Goal: Task Accomplishment & Management: Use online tool/utility

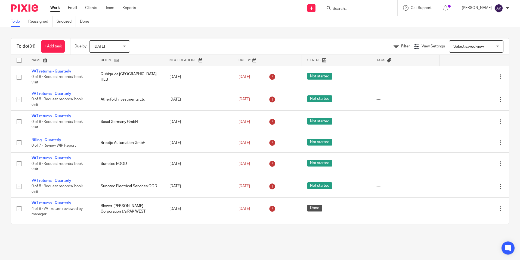
click at [358, 10] on input "Search" at bounding box center [356, 9] width 49 height 5
type input "sasol"
click at [357, 16] on div "Sasol Germany GmbH" at bounding box center [365, 21] width 76 height 17
click at [357, 18] on link at bounding box center [364, 21] width 67 height 8
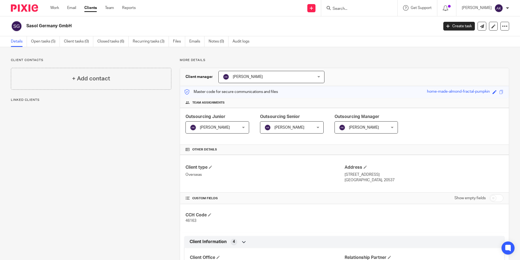
click at [224, 126] on span "[PERSON_NAME]" at bounding box center [213, 126] width 47 height 11
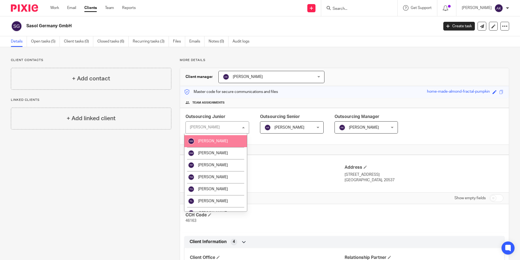
scroll to position [724, 0]
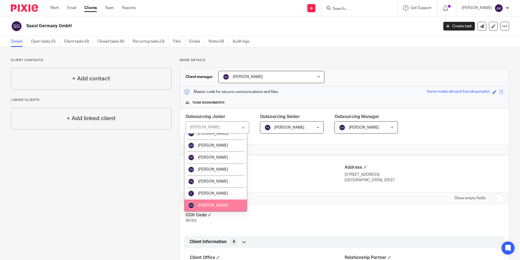
click at [207, 205] on span "Zayn Malik" at bounding box center [213, 205] width 30 height 4
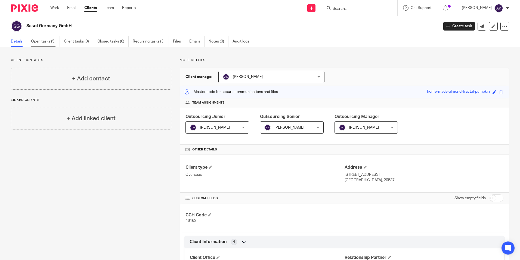
click at [53, 40] on link "Open tasks (5)" at bounding box center [45, 41] width 29 height 11
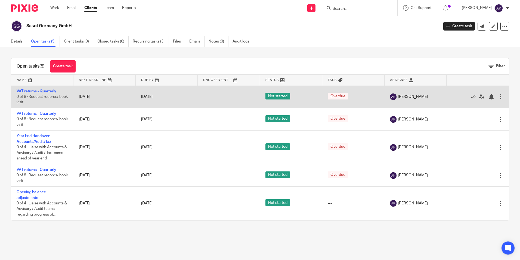
click at [55, 89] on link "VAT returns - Quarterly" at bounding box center [37, 91] width 40 height 4
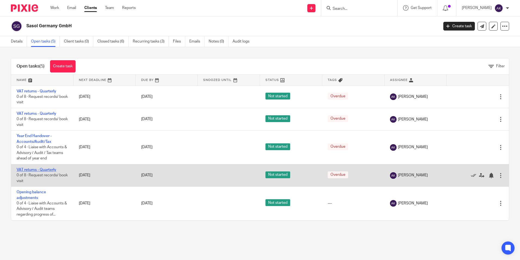
click at [36, 168] on link "VAT returns - Quarterly" at bounding box center [37, 170] width 40 height 4
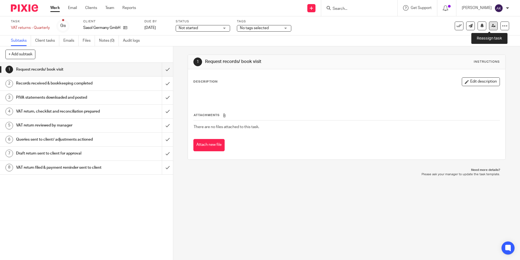
click at [489, 26] on link at bounding box center [493, 26] width 9 height 9
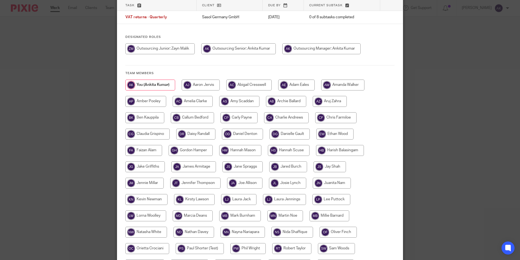
scroll to position [54, 0]
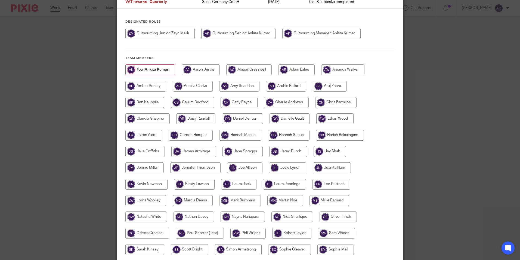
click at [181, 33] on input "radio" at bounding box center [159, 33] width 69 height 11
radio input "true"
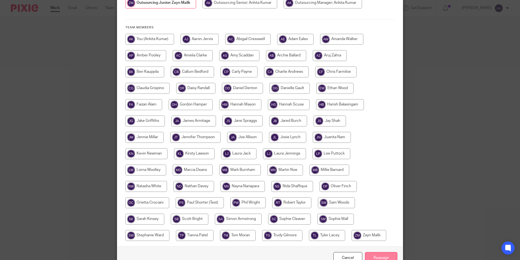
scroll to position [116, 0]
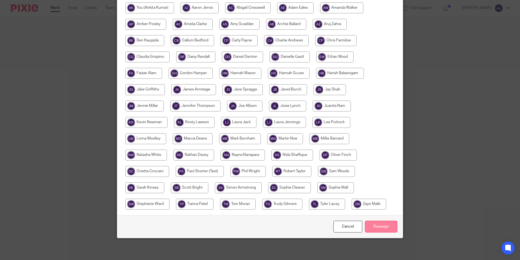
click at [372, 222] on input "Reassign" at bounding box center [381, 226] width 32 height 12
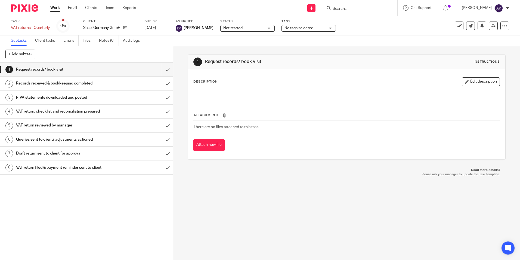
click at [390, 7] on form at bounding box center [361, 8] width 58 height 7
drag, startPoint x: 390, startPoint y: 7, endPoint x: 358, endPoint y: 10, distance: 32.6
click at [367, 10] on input "Search" at bounding box center [356, 9] width 49 height 5
type input "blower"
click at [355, 23] on link at bounding box center [383, 21] width 105 height 8
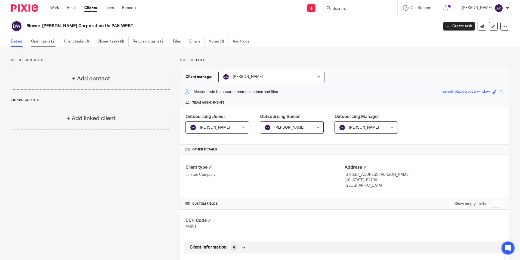
click at [46, 40] on link "Open tasks (2)" at bounding box center [45, 41] width 29 height 11
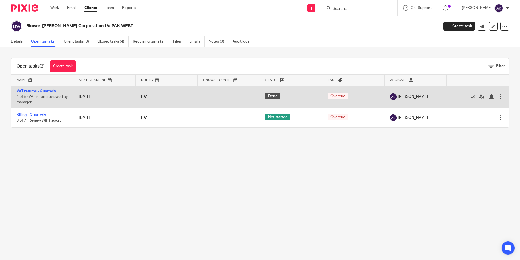
click at [44, 90] on link "VAT returns - Quarterly" at bounding box center [37, 91] width 40 height 4
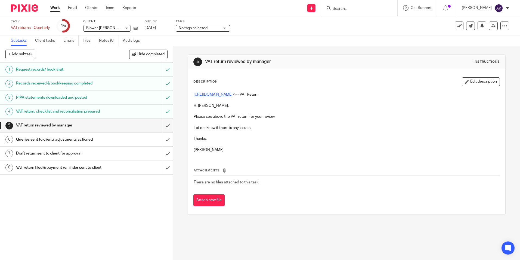
click at [217, 95] on link "[URL][DOMAIN_NAME]" at bounding box center [213, 95] width 39 height 4
click at [233, 96] on link "[URL][DOMAIN_NAME]" at bounding box center [213, 95] width 39 height 4
